Goal: Information Seeking & Learning: Find specific fact

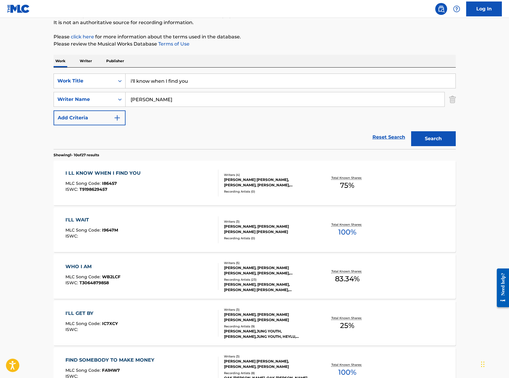
scroll to position [59, 0]
click at [195, 196] on div "I LL KNOW WHEN I FIND YOU MLC Song Code : I86457 ISWC : T9198629457 Writers ( 4…" at bounding box center [255, 182] width 402 height 45
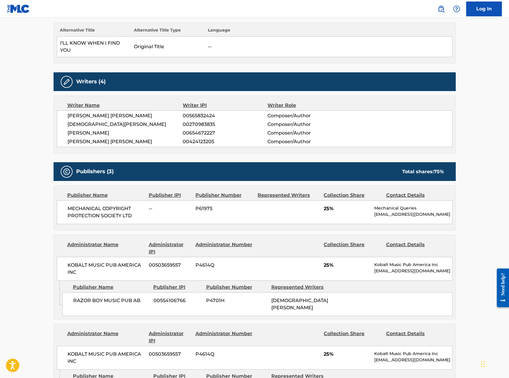
scroll to position [22, 0]
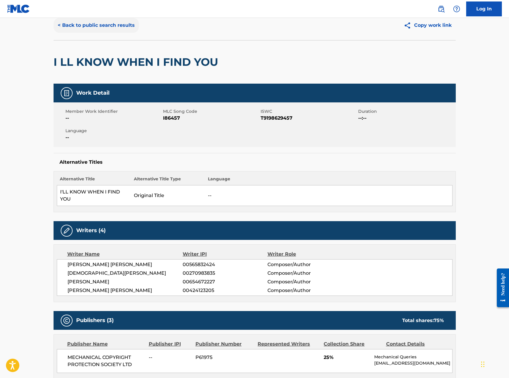
click at [107, 26] on button "< Back to public search results" at bounding box center [96, 25] width 85 height 15
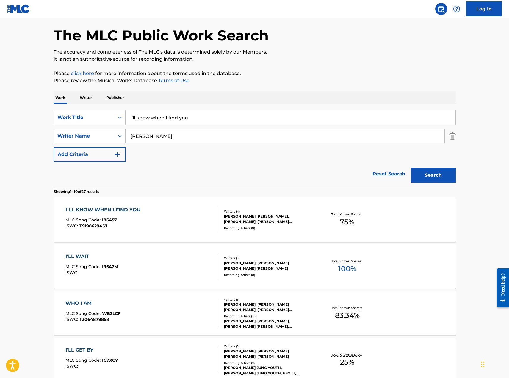
scroll to position [59, 0]
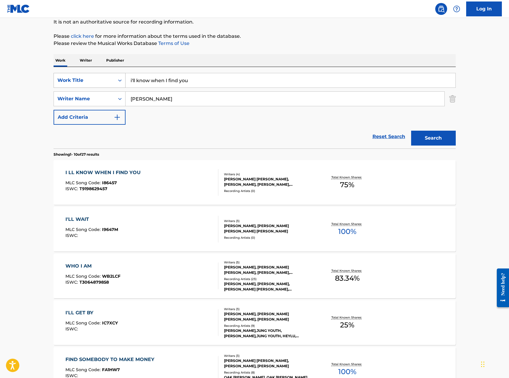
drag, startPoint x: 197, startPoint y: 77, endPoint x: 108, endPoint y: 76, distance: 89.5
click at [111, 77] on div "SearchWithCriteria9da14b06-832a-4a5d-90f3-bce4783ffb46 Work Title i'll know whe…" at bounding box center [255, 80] width 402 height 15
type input "lie to me"
click at [430, 135] on button "Search" at bounding box center [433, 138] width 45 height 15
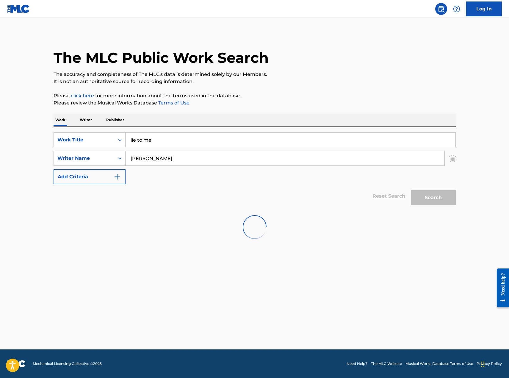
scroll to position [0, 0]
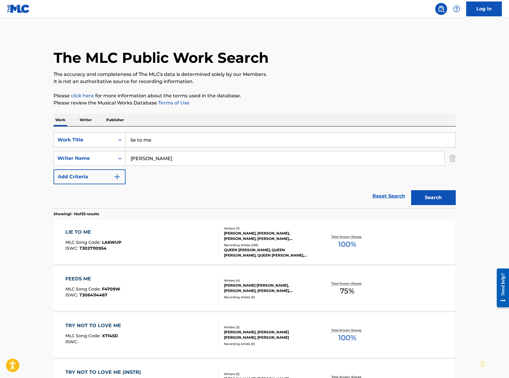
click at [147, 232] on div "LIE TO ME MLC Song Code : LA6WUP ISWC : T3027110954" at bounding box center [141, 241] width 153 height 27
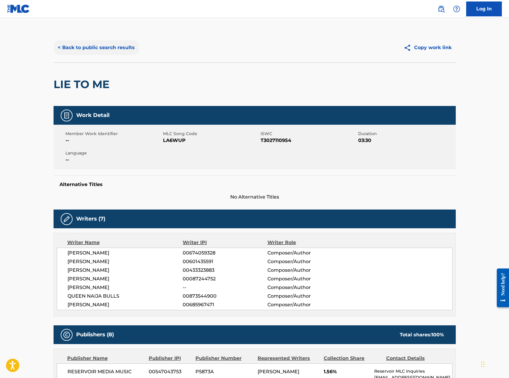
click at [110, 44] on button "< Back to public search results" at bounding box center [96, 47] width 85 height 15
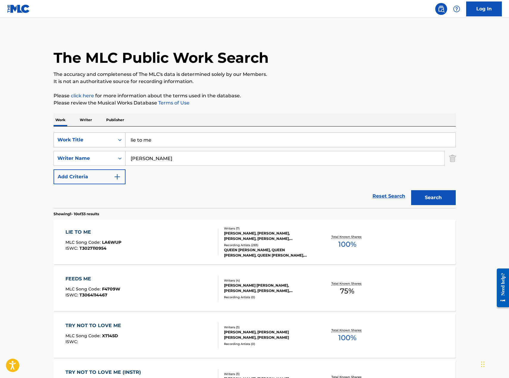
drag, startPoint x: 130, startPoint y: 135, endPoint x: 101, endPoint y: 134, distance: 29.4
click at [107, 135] on div "SearchWithCriteria9da14b06-832a-4a5d-90f3-bce4783ffb46 Work Title lie to me" at bounding box center [255, 139] width 402 height 15
type input "made it"
click at [411, 190] on button "Search" at bounding box center [433, 197] width 45 height 15
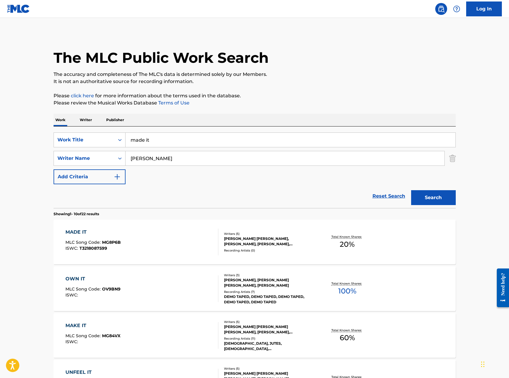
click at [163, 239] on div "MADE IT MLC Song Code : MG8P6B ISWC : T3218087599" at bounding box center [141, 241] width 153 height 27
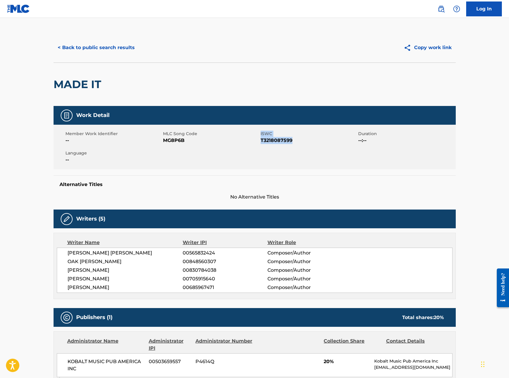
drag, startPoint x: 295, startPoint y: 141, endPoint x: 257, endPoint y: 141, distance: 37.5
click at [257, 141] on div "Member Work Identifier -- MLC Song Code MG8P6B ISWC T3218087599 Duration --:-- …" at bounding box center [255, 147] width 402 height 45
click at [257, 141] on span "MG8P6B" at bounding box center [211, 140] width 96 height 7
click at [291, 150] on div "Member Work Identifier -- MLC Song Code MG8P6B ISWC T3218087599 Duration --:-- …" at bounding box center [255, 147] width 402 height 45
drag, startPoint x: 294, startPoint y: 139, endPoint x: 252, endPoint y: 138, distance: 42.3
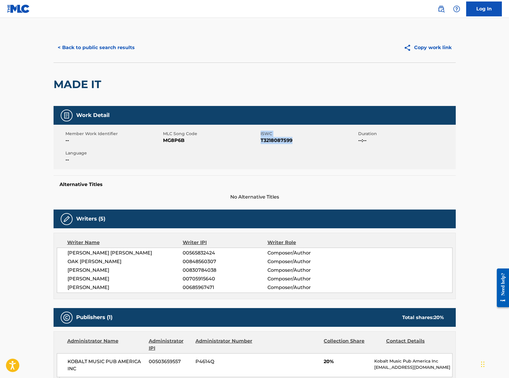
click at [259, 141] on div "Member Work Identifier -- MLC Song Code MG8P6B ISWC T3218087599 Duration --:-- …" at bounding box center [255, 147] width 402 height 45
click at [290, 149] on div "Member Work Identifier -- MLC Song Code MG8P6B ISWC T3218087599 Duration --:-- …" at bounding box center [255, 147] width 402 height 45
click at [293, 142] on span "T3218087599" at bounding box center [308, 140] width 96 height 7
drag, startPoint x: 294, startPoint y: 142, endPoint x: 260, endPoint y: 141, distance: 33.3
click at [260, 141] on span "T3218087599" at bounding box center [308, 140] width 96 height 7
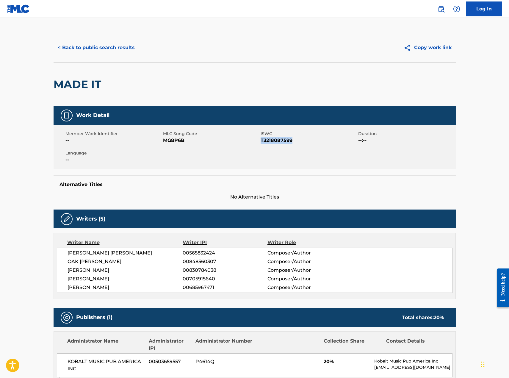
copy span "T3218087599"
click at [106, 51] on button "< Back to public search results" at bounding box center [96, 47] width 85 height 15
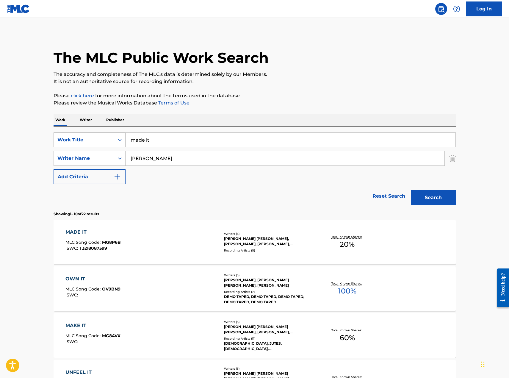
drag, startPoint x: 104, startPoint y: 145, endPoint x: 85, endPoint y: 141, distance: 19.7
click at [95, 144] on div "SearchWithCriteria9da14b06-832a-4a5d-90f3-bce4783ffb46 Work Title made it" at bounding box center [255, 139] width 402 height 15
type input "nothing but my feelings"
click at [411, 190] on button "Search" at bounding box center [433, 197] width 45 height 15
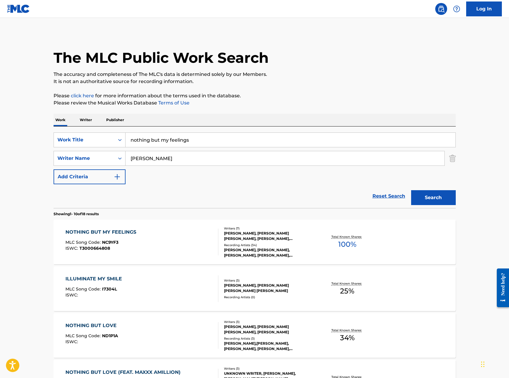
click at [159, 246] on div "NOTHING BUT MY FEELINGS MLC Song Code : NC9YF3 ISWC : T3000664808" at bounding box center [141, 241] width 153 height 27
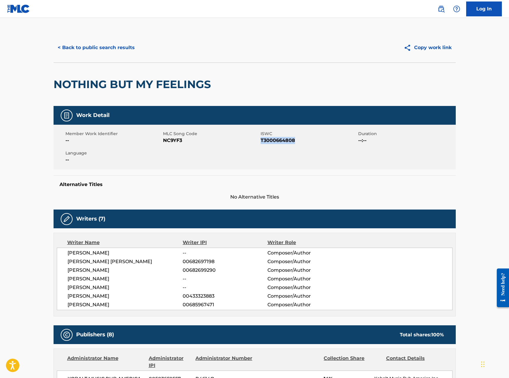
drag, startPoint x: 298, startPoint y: 139, endPoint x: 261, endPoint y: 140, distance: 37.2
click at [261, 140] on span "T3000664808" at bounding box center [308, 140] width 96 height 7
copy span "T3000664808"
click at [83, 43] on button "< Back to public search results" at bounding box center [96, 47] width 85 height 15
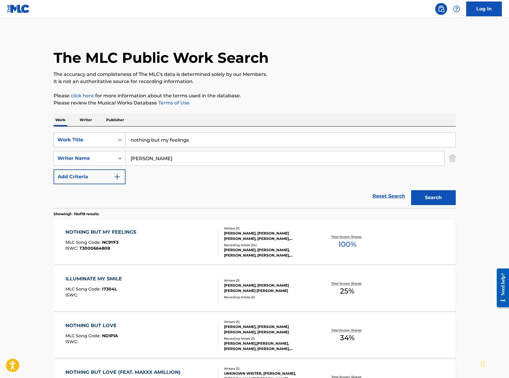
drag, startPoint x: 203, startPoint y: 134, endPoint x: 58, endPoint y: 134, distance: 144.5
click at [78, 134] on div "SearchWithCriteria9da14b06-832a-4a5d-90f3-bce4783ffb46 Work Title nothing but m…" at bounding box center [255, 139] width 402 height 15
type input "party all the time"
click at [411, 190] on button "Search" at bounding box center [433, 197] width 45 height 15
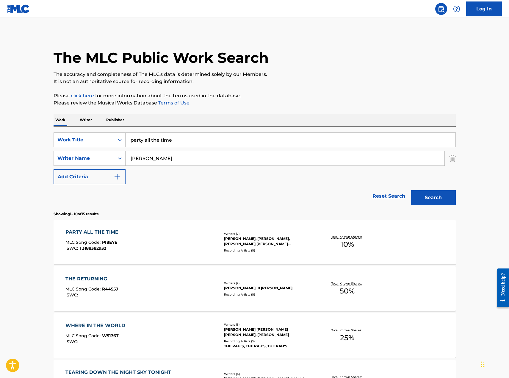
click at [187, 245] on div "PARTY ALL THE TIME MLC Song Code : PI8EYE ISWC : T3188382932" at bounding box center [141, 241] width 153 height 27
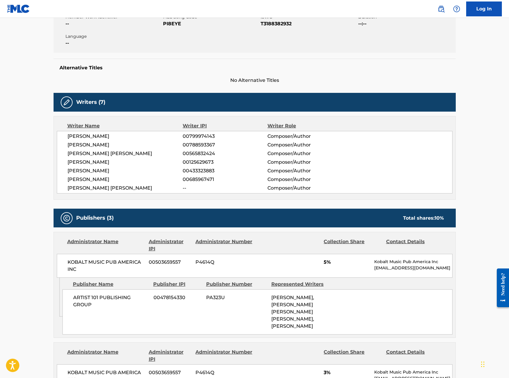
scroll to position [89, 0]
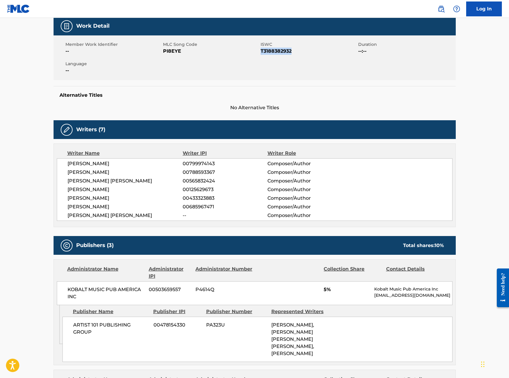
drag, startPoint x: 288, startPoint y: 51, endPoint x: 261, endPoint y: 54, distance: 26.9
click at [261, 54] on span "T3188382932" at bounding box center [308, 51] width 96 height 7
copy span "T3188382932"
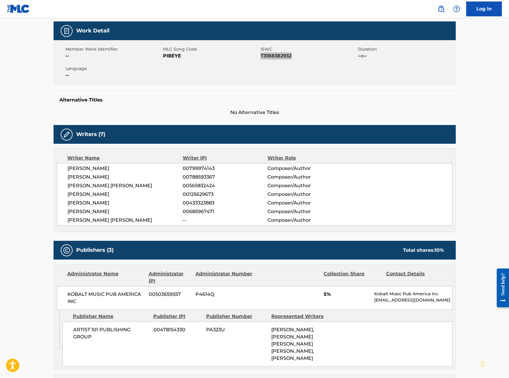
scroll to position [0, 0]
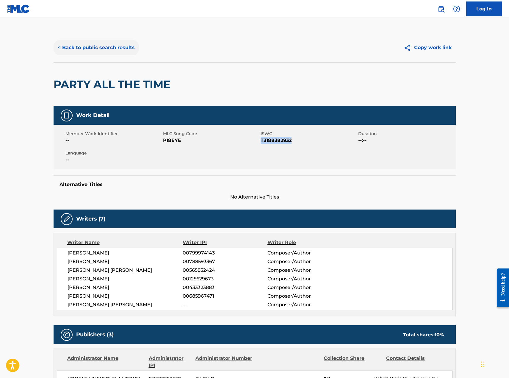
click at [118, 46] on button "< Back to public search results" at bounding box center [96, 47] width 85 height 15
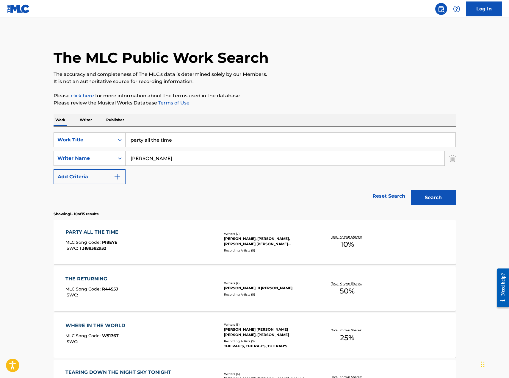
drag, startPoint x: 184, startPoint y: 136, endPoint x: 71, endPoint y: 132, distance: 112.8
click at [79, 135] on div "SearchWithCriteria9da14b06-832a-4a5d-90f3-bce4783ffb46 Work Title party all the…" at bounding box center [255, 139] width 402 height 15
type input "quitter"
click at [430, 193] on button "Search" at bounding box center [433, 197] width 45 height 15
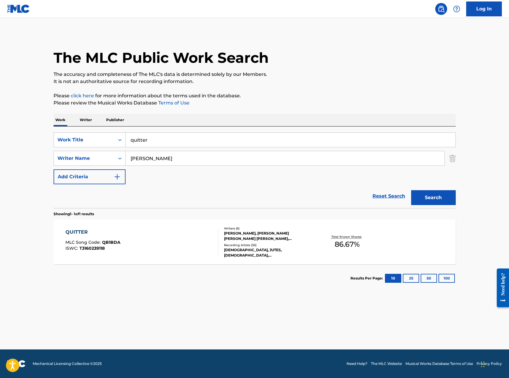
click at [186, 239] on div "QUITTER MLC Song Code : QB1BDA ISWC : T3160239118" at bounding box center [141, 241] width 153 height 27
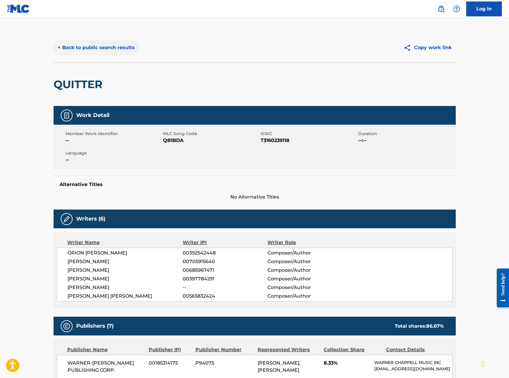
click at [114, 51] on button "< Back to public search results" at bounding box center [96, 47] width 85 height 15
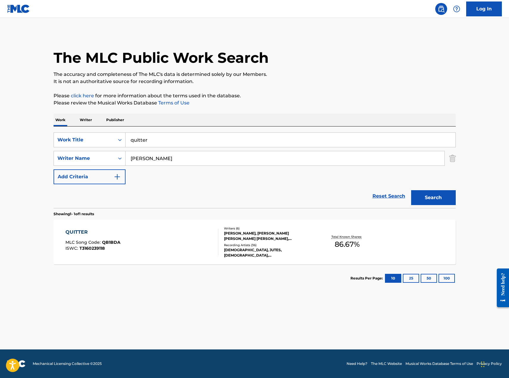
click at [110, 249] on div "ISWC : T3160239118" at bounding box center [92, 248] width 55 height 4
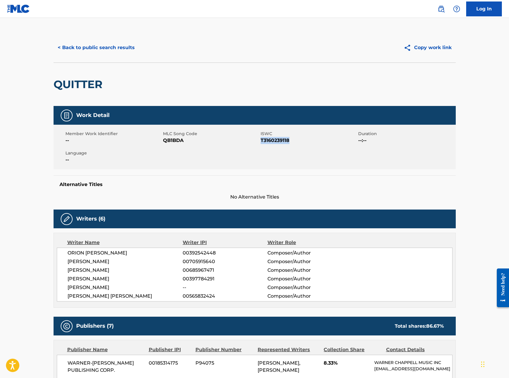
drag, startPoint x: 291, startPoint y: 140, endPoint x: 260, endPoint y: 141, distance: 30.9
click at [260, 141] on span "T3160239118" at bounding box center [308, 140] width 96 height 7
copy span "T3160239118"
click at [77, 45] on button "< Back to public search results" at bounding box center [96, 47] width 85 height 15
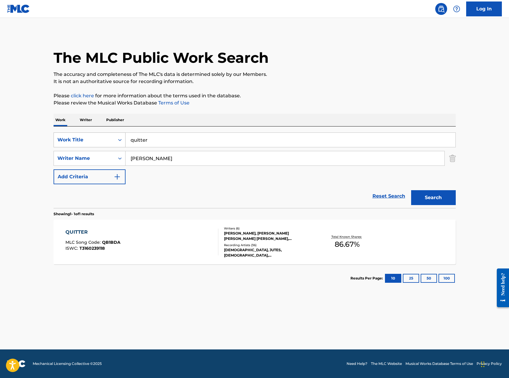
click at [85, 140] on div "SearchWithCriteria9da14b06-832a-4a5d-90f3-bce4783ffb46 Work Title quitter" at bounding box center [255, 139] width 402 height 15
click at [411, 190] on button "Search" at bounding box center [433, 197] width 45 height 15
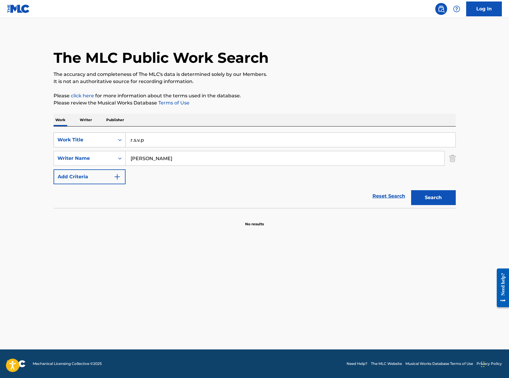
type input "r.s.v.p"
click at [411, 190] on button "Search" at bounding box center [433, 197] width 45 height 15
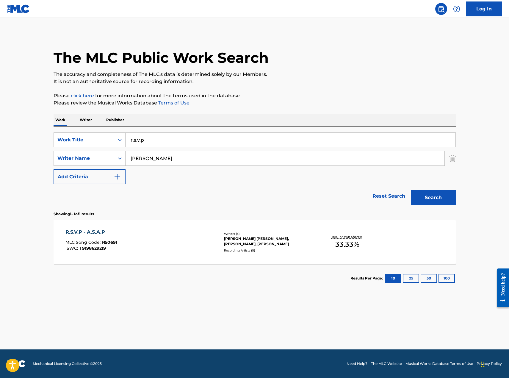
click at [146, 238] on div "R.S.V.P - A.S.A.P MLC Song Code : R50691 ISWC : T9198629219" at bounding box center [141, 241] width 153 height 27
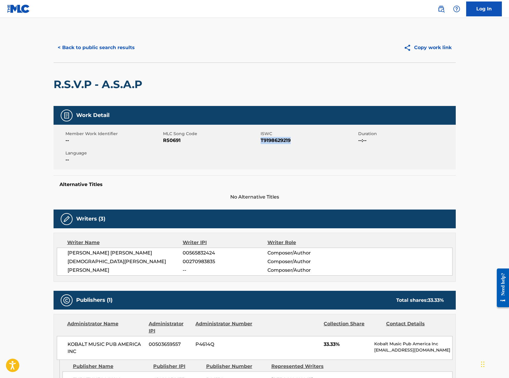
drag, startPoint x: 294, startPoint y: 142, endPoint x: 261, endPoint y: 142, distance: 32.4
click at [261, 142] on span "T9198629219" at bounding box center [308, 140] width 96 height 7
copy span "T9198629219"
click at [99, 46] on button "< Back to public search results" at bounding box center [96, 47] width 85 height 15
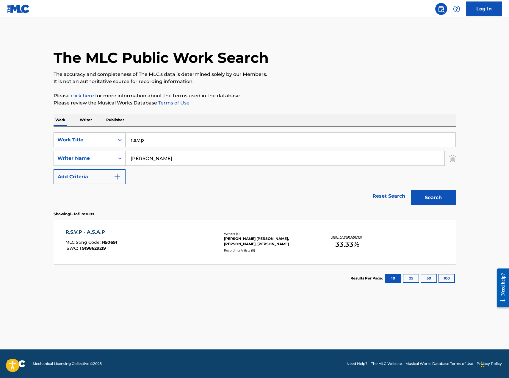
click at [97, 139] on div "SearchWithCriteria9da14b06-832a-4a5d-90f3-bce4783ffb46 Work Title r.s.v.p" at bounding box center [255, 139] width 402 height 15
type input "rest of my life"
click at [411, 190] on button "Search" at bounding box center [433, 197] width 45 height 15
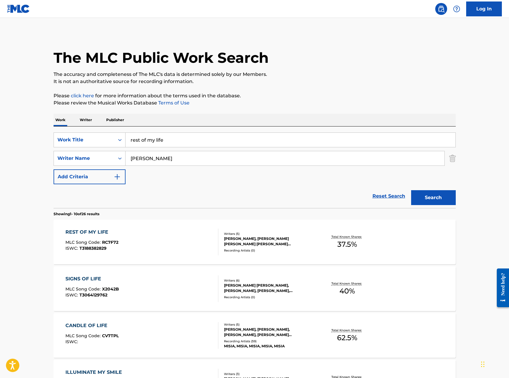
click at [150, 249] on div "REST OF MY LIFE MLC Song Code : RC7F72 ISWC : T3188382829" at bounding box center [141, 241] width 153 height 27
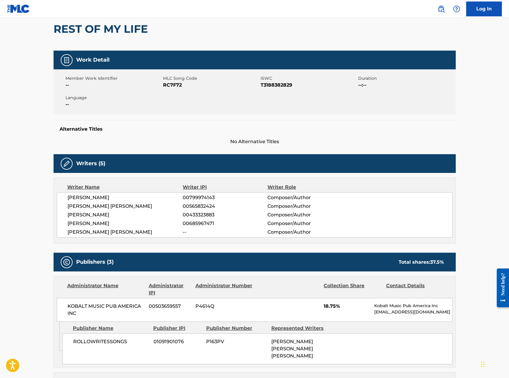
scroll to position [59, 0]
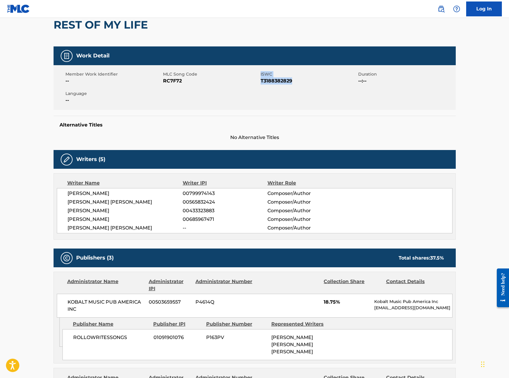
drag, startPoint x: 295, startPoint y: 82, endPoint x: 255, endPoint y: 85, distance: 39.9
click at [255, 85] on div "Member Work Identifier -- MLC Song Code RC7F72 ISWC T3188382829 Duration --:-- …" at bounding box center [255, 87] width 402 height 45
click at [291, 89] on div "Member Work Identifier -- MLC Song Code RC7F72 ISWC T3188382829 Duration --:-- …" at bounding box center [255, 87] width 402 height 45
drag, startPoint x: 293, startPoint y: 81, endPoint x: 261, endPoint y: 82, distance: 31.5
click at [261, 82] on span "T3188382829" at bounding box center [308, 80] width 96 height 7
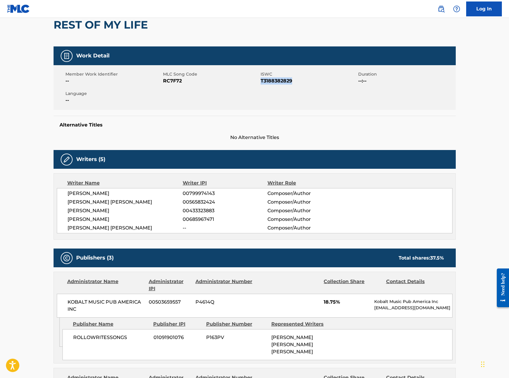
copy span "T3188382829"
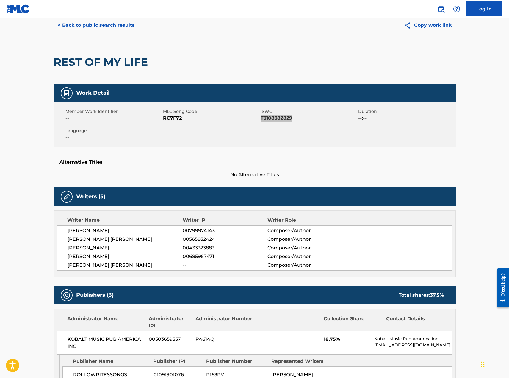
scroll to position [17, 0]
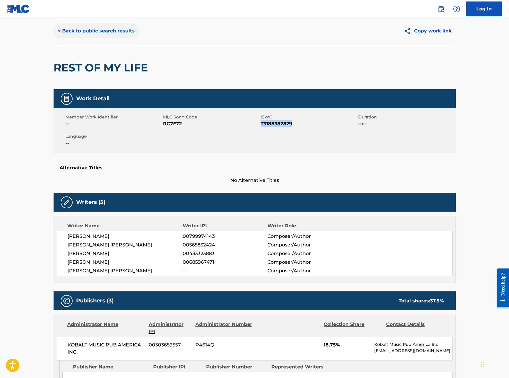
click at [107, 31] on button "< Back to public search results" at bounding box center [96, 30] width 85 height 15
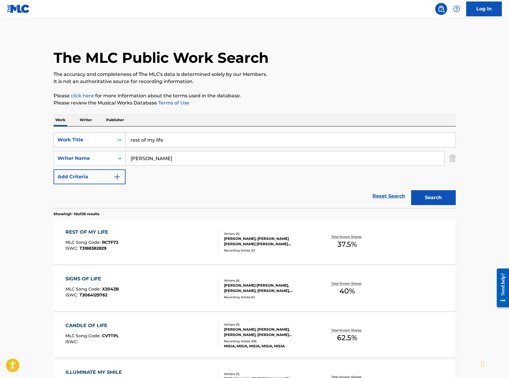
drag, startPoint x: 200, startPoint y: 132, endPoint x: 120, endPoint y: 132, distance: 79.4
click at [124, 132] on div "SearchWithCriteria9da14b06-832a-4a5d-90f3-bce4783ffb46 Work Title rest of my li…" at bounding box center [255, 139] width 402 height 15
click at [195, 143] on input "rest of my life" at bounding box center [290, 140] width 330 height 14
click at [87, 131] on div "SearchWithCriteria9da14b06-832a-4a5d-90f3-bce4783ffb46 Work Title rest of my li…" at bounding box center [255, 166] width 402 height 81
type input "sweet"
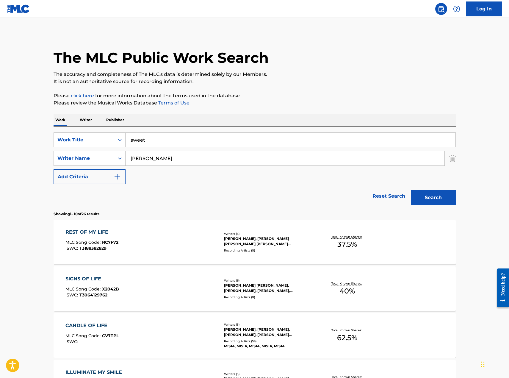
click at [411, 190] on button "Search" at bounding box center [433, 197] width 45 height 15
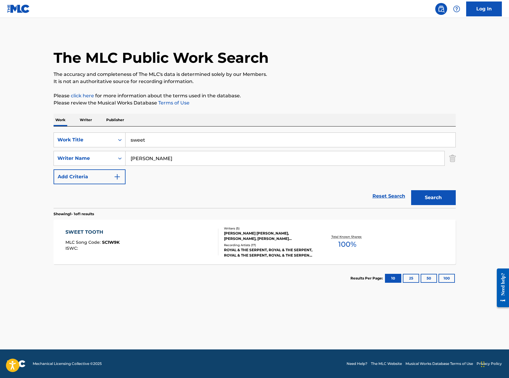
click at [181, 244] on div "SWEET TOOTH MLC Song Code : SC1W9K ISWC :" at bounding box center [141, 241] width 153 height 27
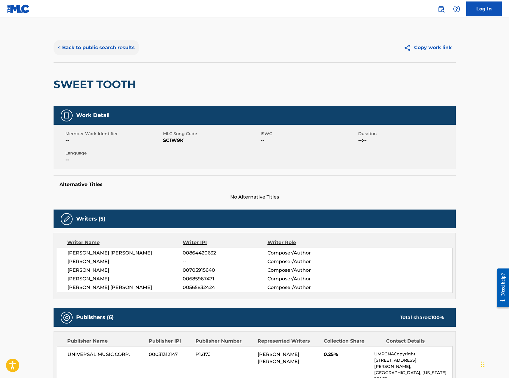
click at [100, 50] on button "< Back to public search results" at bounding box center [96, 47] width 85 height 15
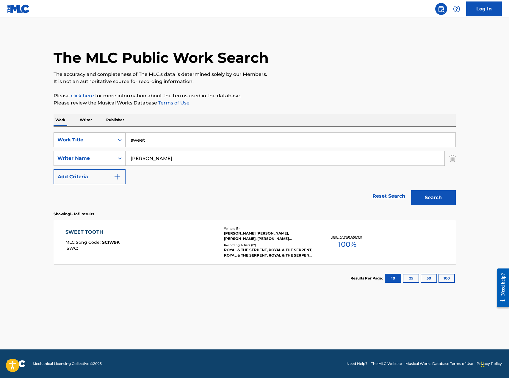
drag, startPoint x: 169, startPoint y: 138, endPoint x: 98, endPoint y: 135, distance: 71.1
click at [115, 136] on div "SearchWithCriteria9da14b06-832a-4a5d-90f3-bce4783ffb46 Work Title sweet" at bounding box center [255, 139] width 402 height 15
type input "swine"
click at [411, 190] on button "Search" at bounding box center [433, 197] width 45 height 15
click at [182, 258] on div "SWINE MLC Song Code : SC1WBN ISWC : T3199152046 Writers ( 6 ) [PERSON_NAME], [P…" at bounding box center [255, 241] width 402 height 45
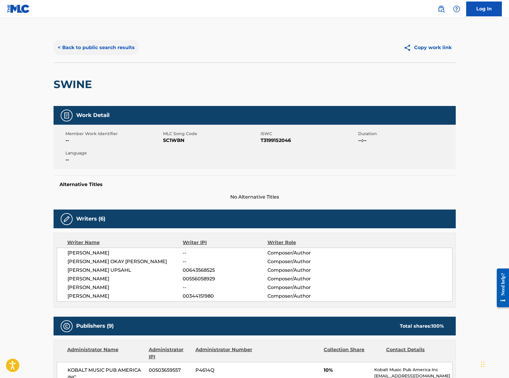
click at [114, 45] on button "< Back to public search results" at bounding box center [96, 47] width 85 height 15
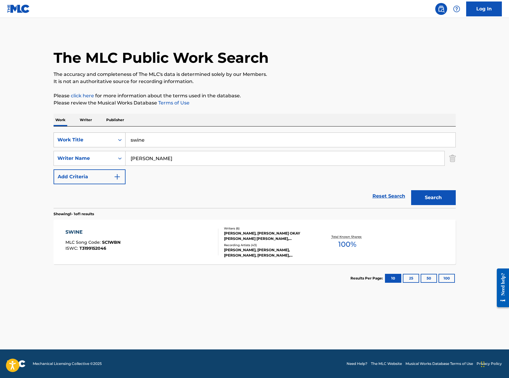
drag, startPoint x: 164, startPoint y: 142, endPoint x: 83, endPoint y: 139, distance: 80.9
click at [100, 142] on div "SearchWithCriteria9da14b06-832a-4a5d-90f3-bce4783ffb46 Work Title swine" at bounding box center [255, 139] width 402 height 15
type input "take it off"
click at [411, 190] on button "Search" at bounding box center [433, 197] width 45 height 15
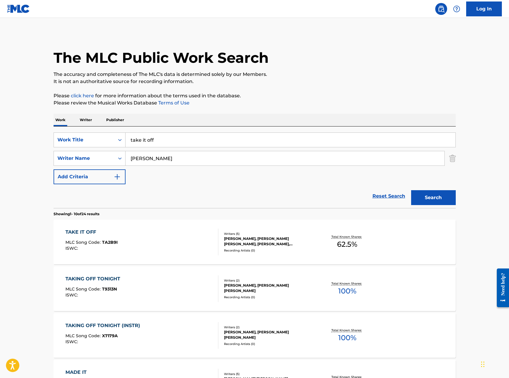
click at [145, 233] on div "TAKE IT OFF MLC Song Code : TA2B9I ISWC :" at bounding box center [141, 241] width 153 height 27
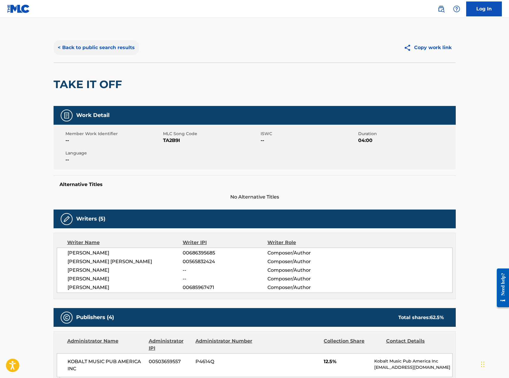
click at [103, 42] on button "< Back to public search results" at bounding box center [96, 47] width 85 height 15
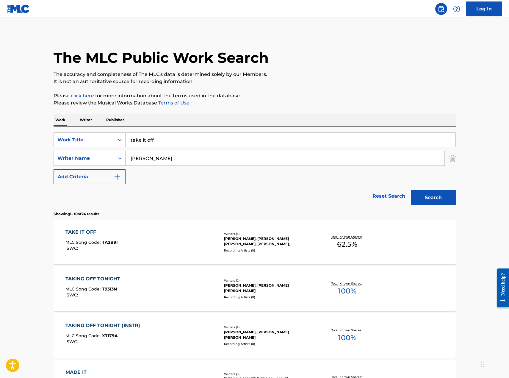
drag, startPoint x: 167, startPoint y: 140, endPoint x: 40, endPoint y: 125, distance: 128.1
click at [84, 136] on div "SearchWithCriteria9da14b06-832a-4a5d-90f3-bce4783ffb46 Work Title take it off" at bounding box center [255, 139] width 402 height 15
type input "[US_STATE]"
click at [411, 190] on button "Search" at bounding box center [433, 197] width 45 height 15
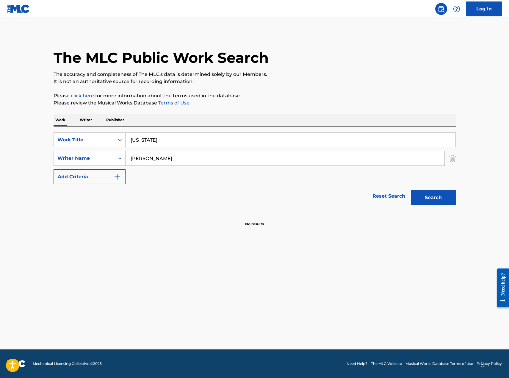
click at [219, 146] on input "[US_STATE]" at bounding box center [290, 140] width 330 height 14
drag, startPoint x: 205, startPoint y: 146, endPoint x: 86, endPoint y: 141, distance: 119.3
click at [92, 141] on div "SearchWithCriteria9da14b06-832a-4a5d-90f3-bce4783ffb46 Work Title [US_STATE]" at bounding box center [255, 139] width 402 height 15
click at [411, 190] on button "Search" at bounding box center [433, 197] width 45 height 15
type input "[US_STATE]"
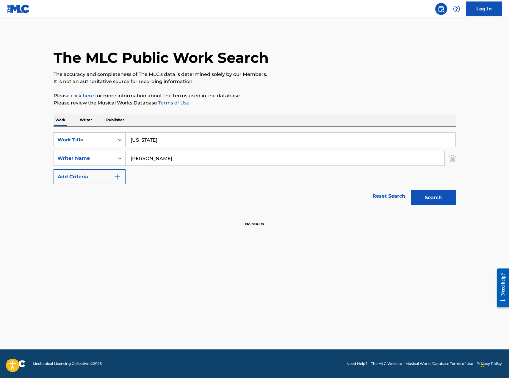
drag, startPoint x: 107, startPoint y: 142, endPoint x: 101, endPoint y: 142, distance: 6.0
click at [103, 142] on div "SearchWithCriteria9da14b06-832a-4a5d-90f3-bce4783ffb46 Work Title [US_STATE]" at bounding box center [255, 139] width 402 height 15
type input "treat me"
click at [411, 190] on button "Search" at bounding box center [433, 197] width 45 height 15
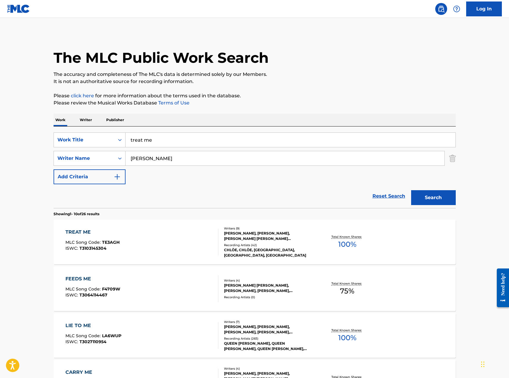
click at [161, 236] on div "TREAT ME MLC Song Code : TE3AGH ISWC : T3103145304" at bounding box center [141, 241] width 153 height 27
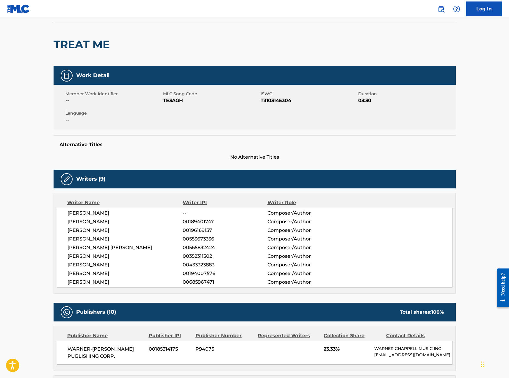
scroll to position [59, 0]
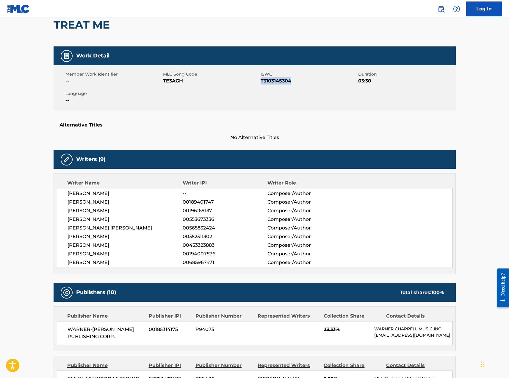
drag, startPoint x: 293, startPoint y: 81, endPoint x: 261, endPoint y: 81, distance: 32.1
click at [261, 81] on span "T3103145304" at bounding box center [308, 80] width 96 height 7
copy span "T3103145304"
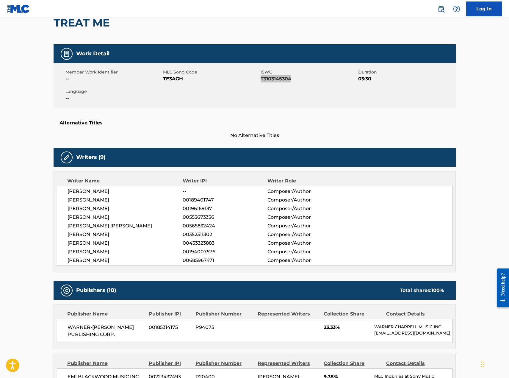
scroll to position [0, 0]
